Goal: Task Accomplishment & Management: Complete application form

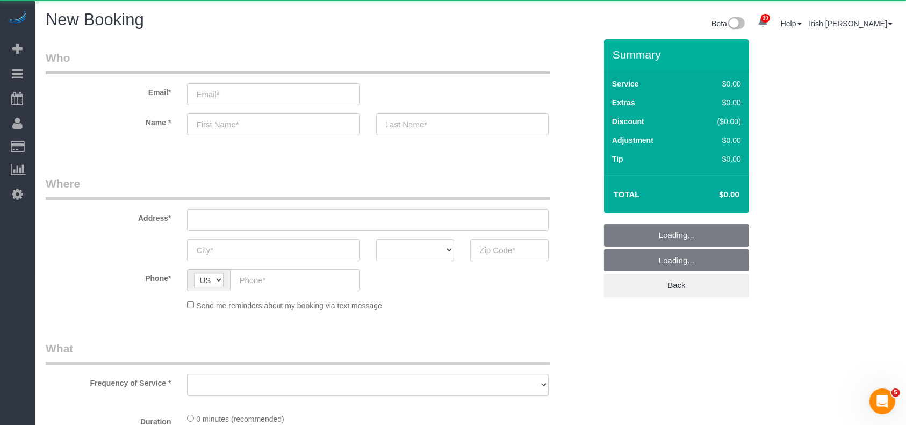
click at [249, 106] on sui-booking-customer "Email* Name *" at bounding box center [321, 98] width 550 height 96
select select "object:11773"
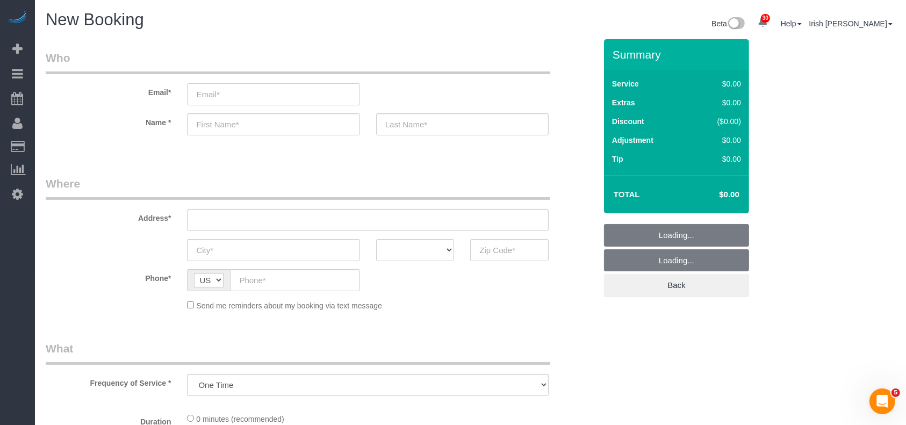
select select "3"
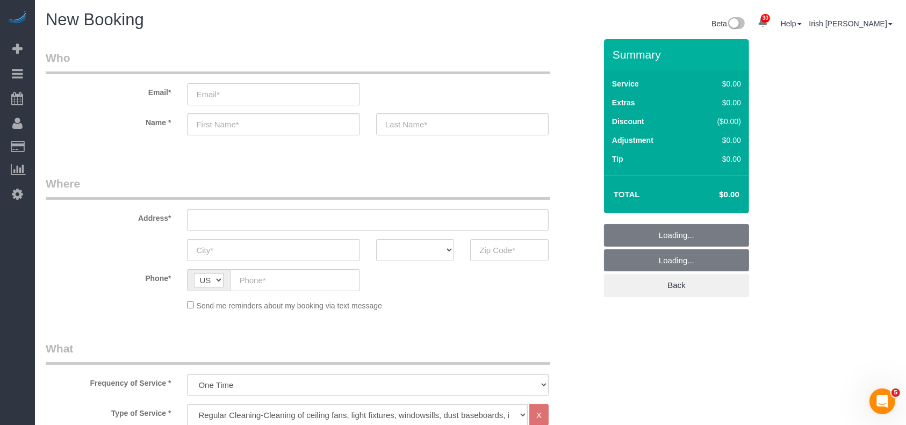
click at [254, 96] on input "email" at bounding box center [273, 94] width 173 height 22
paste input "[PERSON_NAME]"
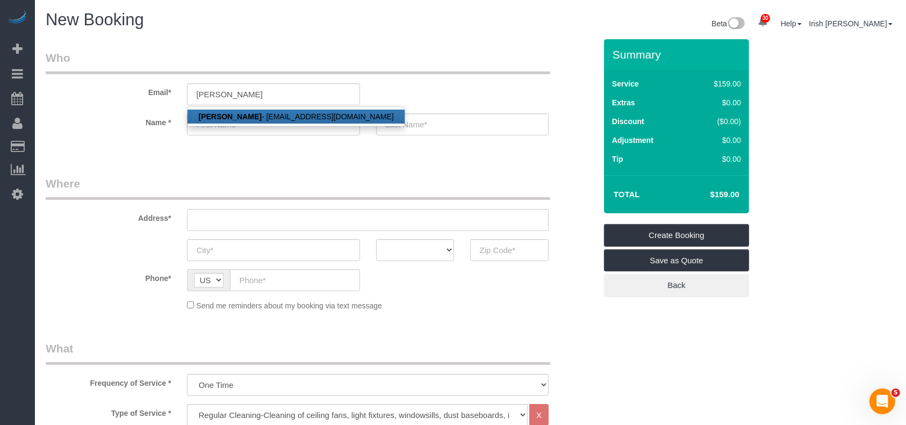
click at [259, 113] on strong "[PERSON_NAME]" at bounding box center [229, 116] width 63 height 9
type input "[EMAIL_ADDRESS][DOMAIN_NAME]"
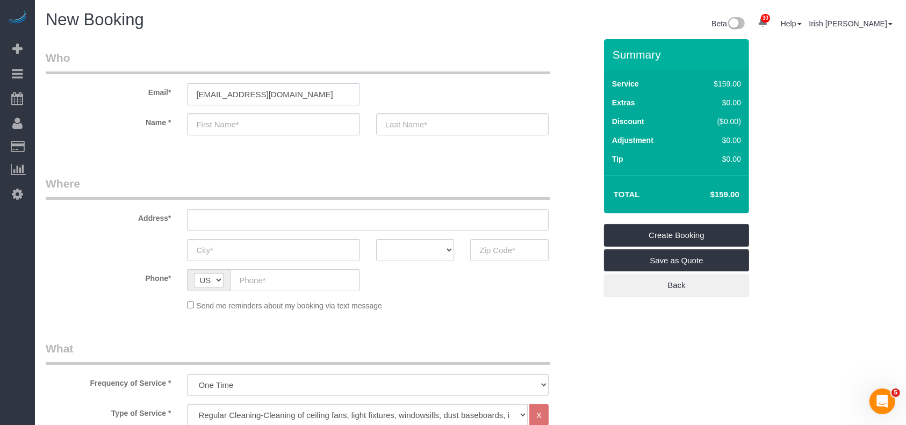
type input "Lauren"
type input "[PERSON_NAME]"
type input "[PHONE_NUMBER]"
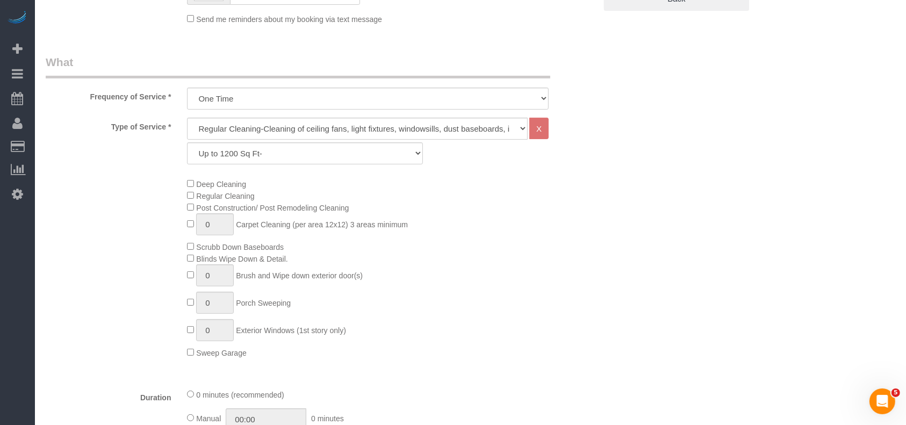
type input "[STREET_ADDRESS]"
type input "Pearland"
select select "[GEOGRAPHIC_DATA]"
type input "77584"
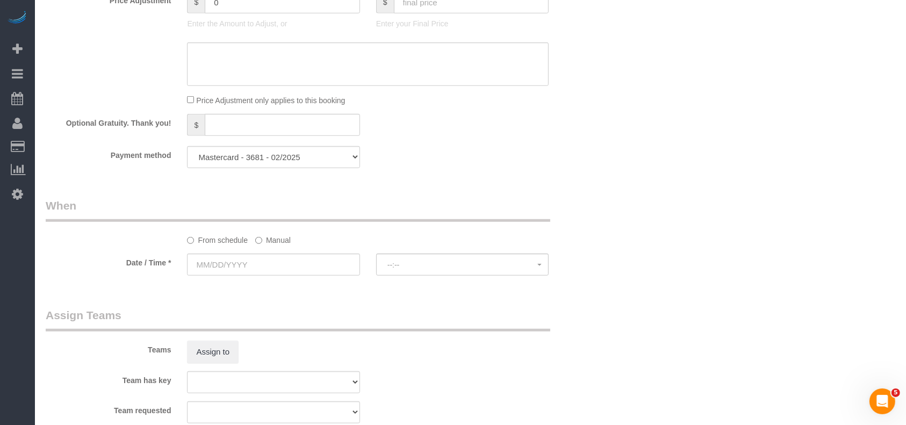
scroll to position [808, 0]
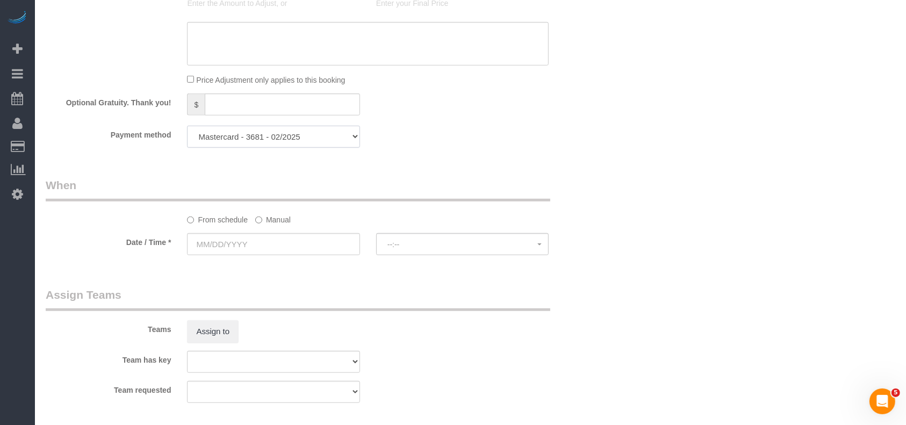
click at [312, 141] on select "Visa - 6936 - 11/2028 Mastercard - 3681 - 02/2025 Discover - 8480 - 03/2028 Dis…" at bounding box center [273, 137] width 173 height 22
drag, startPoint x: 387, startPoint y: 154, endPoint x: 292, endPoint y: 140, distance: 95.6
click at [292, 140] on select "Visa - 6936 - 11/2028 Mastercard - 3681 - 02/2025 Discover - 8480 - 03/2028 Dis…" at bounding box center [273, 137] width 173 height 22
select select "string:fspay-199823e0-100b-4dc1-8b78-15c57b73b97b"
click at [187, 128] on select "Visa - 6936 - 11/2028 Mastercard - 3681 - 02/2025 Discover - 8480 - 03/2028 Dis…" at bounding box center [273, 137] width 173 height 22
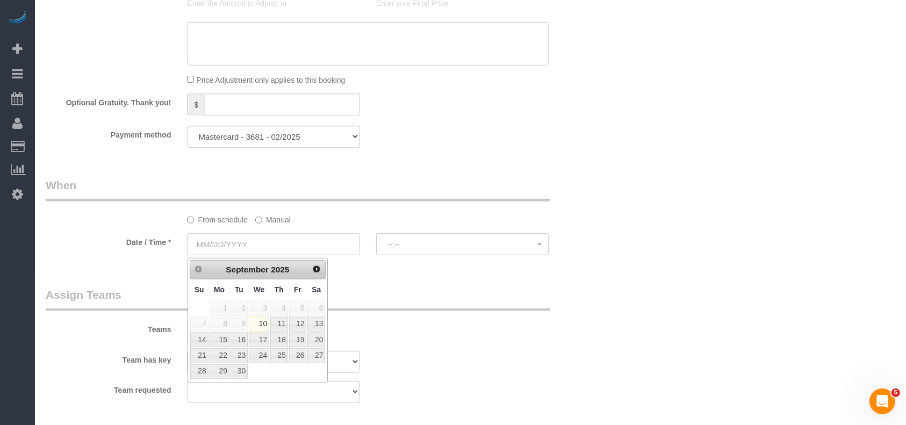
drag, startPoint x: 237, startPoint y: 258, endPoint x: 176, endPoint y: 184, distance: 95.8
click at [140, 210] on div "From schedule Manual" at bounding box center [321, 201] width 566 height 48
